Goal: Task Accomplishment & Management: Use online tool/utility

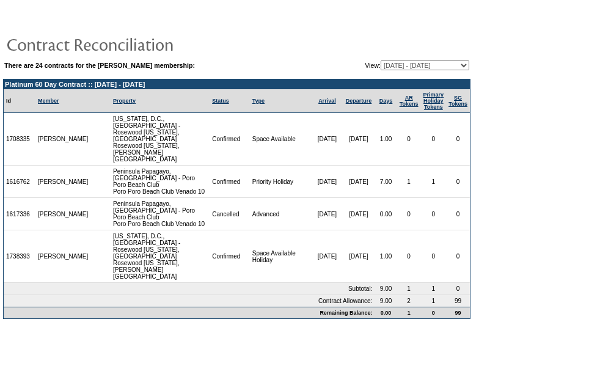
click at [381, 69] on select "[DATE] - [DATE] [DATE] - [DATE] [DATE] - [DATE] [DATE] - [DATE] [DATE] - [DATE]…" at bounding box center [425, 65] width 89 height 10
select select "127037"
click at [381, 61] on select "[DATE] - [DATE] [DATE] - [DATE] [DATE] - [DATE] [DATE] - [DATE] [DATE] - [DATE]…" at bounding box center [425, 65] width 89 height 10
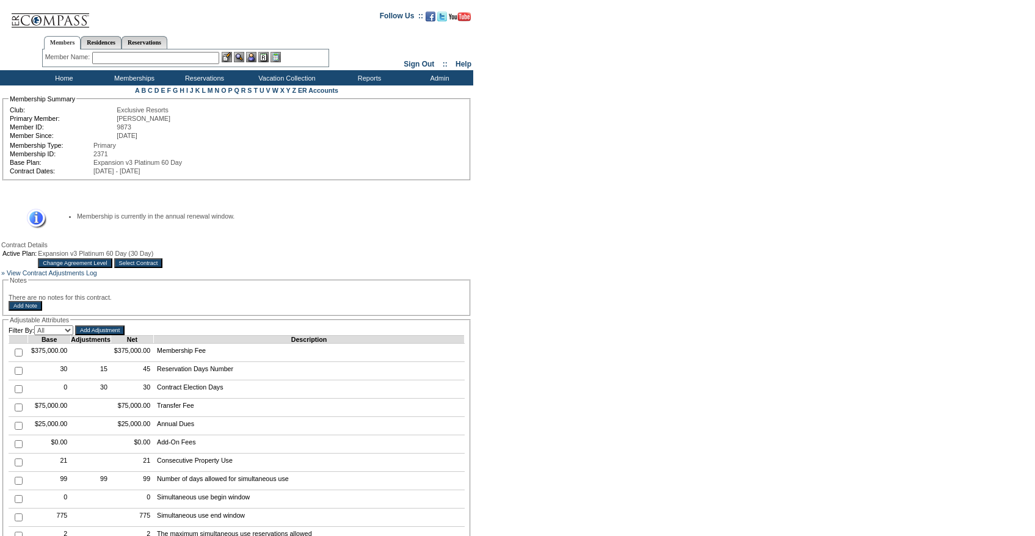
click at [18, 381] on td at bounding box center [18, 371] width 19 height 18
click at [18, 375] on input "checkbox" at bounding box center [19, 371] width 8 height 8
checkbox input "true"
click at [125, 335] on input "Add Adjustment" at bounding box center [99, 331] width 49 height 10
